Goal: Information Seeking & Learning: Find specific fact

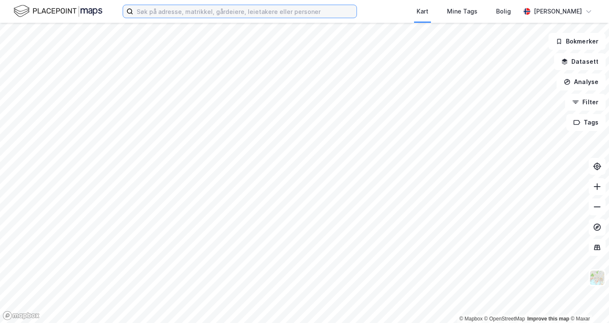
click at [270, 10] on input at bounding box center [244, 11] width 223 height 13
paste input "ekebergveien 178 1 dør 2 leieforhold."
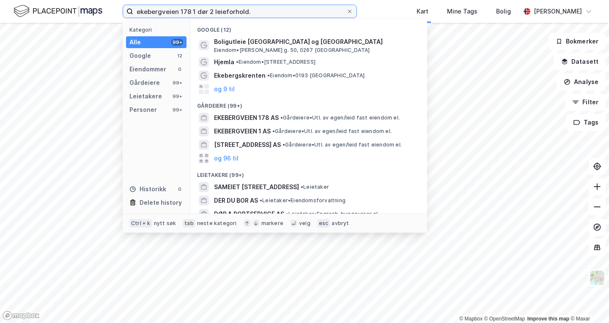
drag, startPoint x: 189, startPoint y: 10, endPoint x: 278, endPoint y: 2, distance: 89.6
click at [278, 2] on div "ekebergveien 178 1 dør 2 leieforhold. Kategori Alle 99+ Google 12 Eiendommer 0 …" at bounding box center [304, 11] width 609 height 23
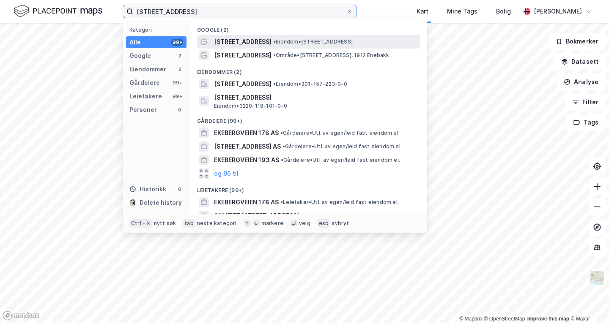
type input "[STREET_ADDRESS]"
click at [289, 41] on span "• Eiendom • [STREET_ADDRESS]" at bounding box center [312, 41] width 79 height 7
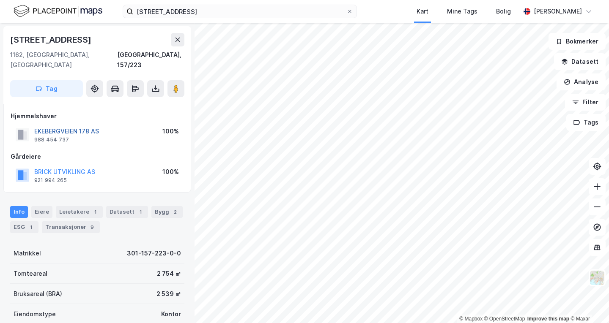
click at [0, 0] on button "EKEBERGVEIEN 178 AS" at bounding box center [0, 0] width 0 height 0
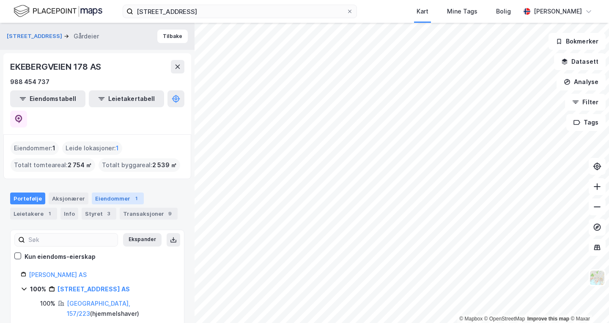
click at [104, 193] on div "Eiendommer 1" at bounding box center [118, 199] width 52 height 12
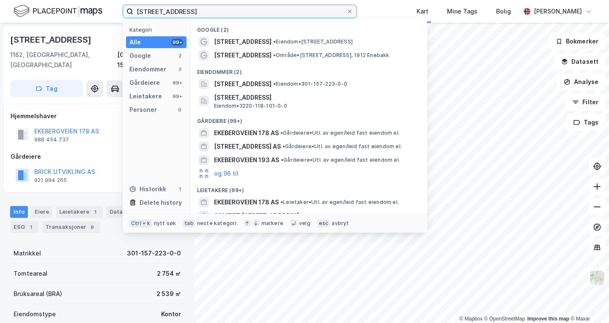
click at [215, 12] on input "[STREET_ADDRESS]" at bounding box center [239, 11] width 213 height 13
click at [93, 152] on div "Gårdeiere" at bounding box center [97, 157] width 173 height 10
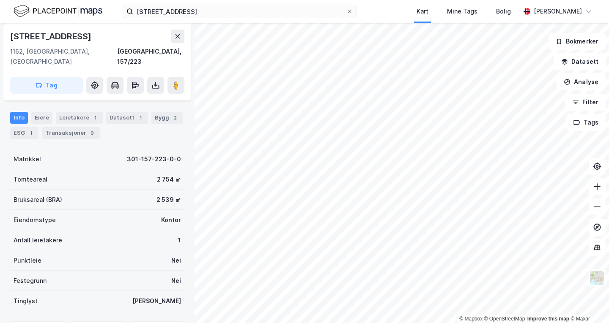
scroll to position [94, 0]
click at [43, 112] on div "Eiere" at bounding box center [41, 118] width 21 height 12
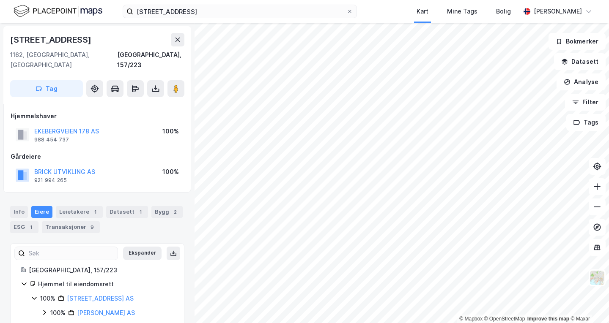
drag, startPoint x: 82, startPoint y: 119, endPoint x: 75, endPoint y: 137, distance: 19.9
click at [75, 137] on div "Hjemmelshaver EKEBERGVEIEN 178 AS 988 454 737 100% Gårdeiere BRICK UTVIKLING AS…" at bounding box center [97, 148] width 173 height 74
drag, startPoint x: 77, startPoint y: 131, endPoint x: 34, endPoint y: 131, distance: 42.7
click at [34, 131] on div "EKEBERGVEIEN 178 AS 988 454 737" at bounding box center [66, 134] width 65 height 17
copy div "988 454 737"
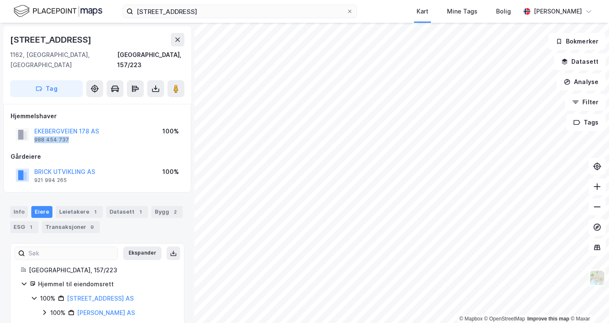
scroll to position [6, 0]
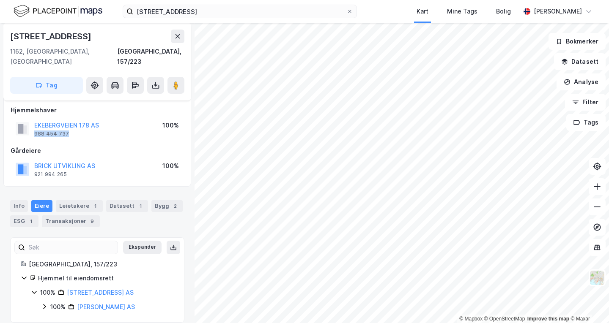
click at [90, 122] on div "EKEBERGVEIEN 178 AS 988 454 737" at bounding box center [66, 129] width 65 height 17
drag, startPoint x: 82, startPoint y: 124, endPoint x: 35, endPoint y: 126, distance: 47.4
click at [35, 126] on div "EKEBERGVEIEN 178 AS 988 454 737" at bounding box center [66, 129] width 65 height 17
copy div "988 454 737"
